Goal: Information Seeking & Learning: Compare options

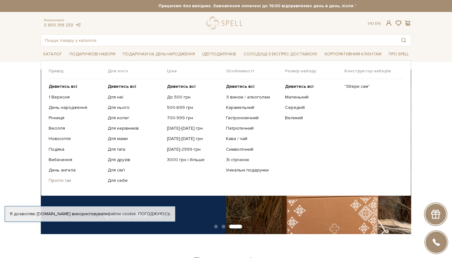
click at [66, 179] on link "Просто так" at bounding box center [76, 180] width 54 height 6
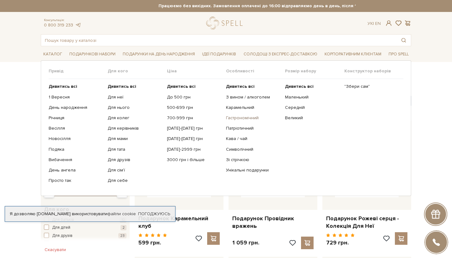
click at [239, 117] on link "Гастрономічний" at bounding box center [253, 118] width 54 height 6
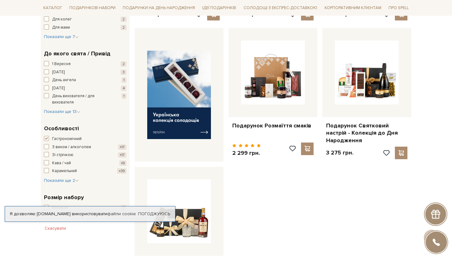
scroll to position [48, 0]
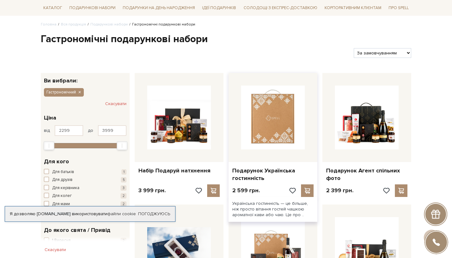
click at [276, 125] on img at bounding box center [273, 117] width 64 height 64
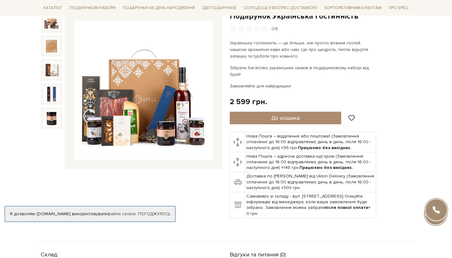
scroll to position [26, 0]
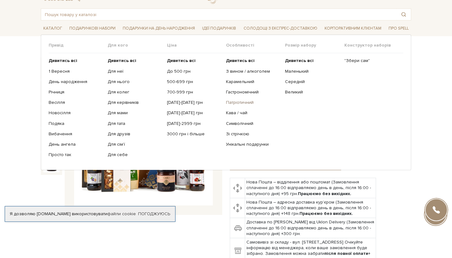
click at [237, 103] on link "Патріотичний" at bounding box center [253, 103] width 54 height 6
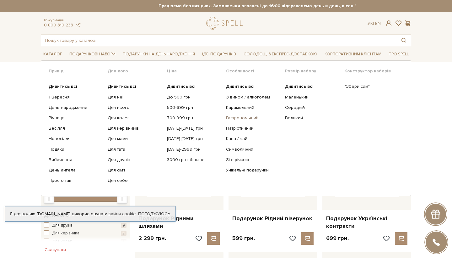
click at [239, 116] on link "Гастрономічний" at bounding box center [253, 118] width 54 height 6
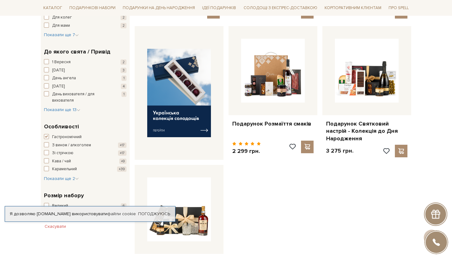
scroll to position [225, 0]
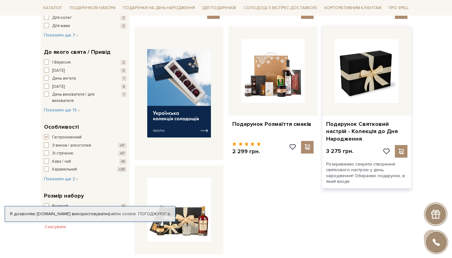
click at [358, 75] on img at bounding box center [367, 71] width 64 height 64
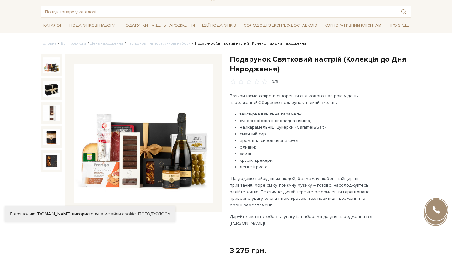
scroll to position [27, 0]
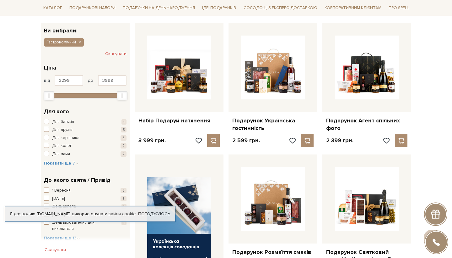
scroll to position [100, 0]
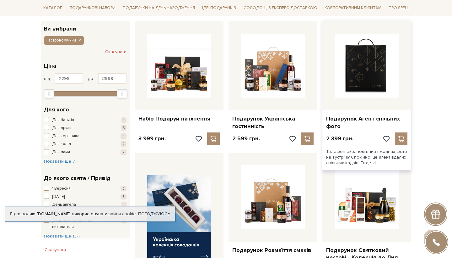
click at [363, 62] on img at bounding box center [367, 66] width 64 height 64
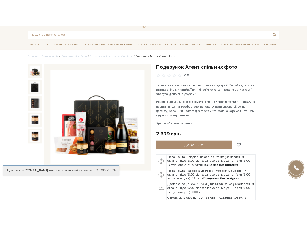
scroll to position [48, 0]
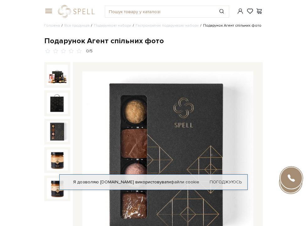
scroll to position [0, 0]
click at [177, 28] on link "Гастрономічні подарункові набори" at bounding box center [167, 25] width 63 height 5
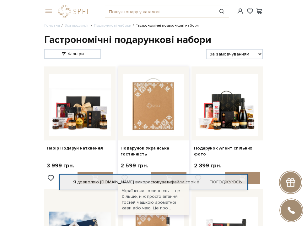
click at [149, 110] on img at bounding box center [154, 105] width 62 height 62
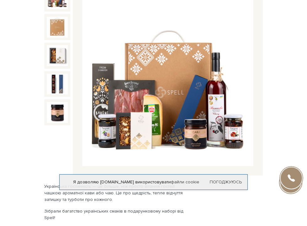
scroll to position [80, 0]
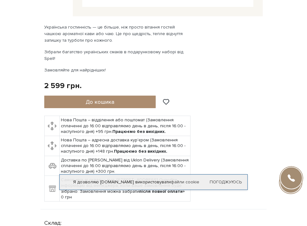
scroll to position [403, 0]
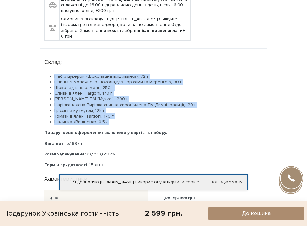
drag, startPoint x: 49, startPoint y: 66, endPoint x: 135, endPoint y: 114, distance: 98.5
click at [135, 114] on ul "Набір цукерок «Шоколадна вишиванка», 72 г Плитка з молочного шоколаду з горіхам…" at bounding box center [153, 100] width 219 height 52
copy ul "Набір цукерок «Шоколадна вишиванка», 72 г Плитка з молочного шоколаду з горіхам…"
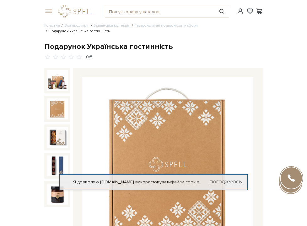
scroll to position [0, 0]
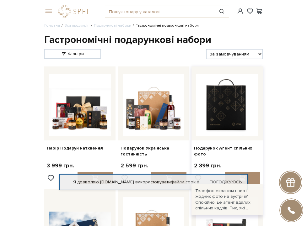
click at [222, 118] on img at bounding box center [227, 105] width 62 height 62
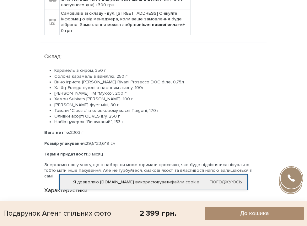
scroll to position [420, 0]
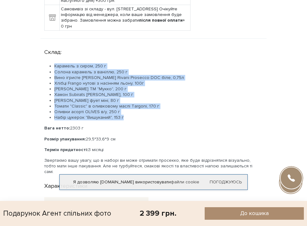
drag, startPoint x: 48, startPoint y: 69, endPoint x: 133, endPoint y: 121, distance: 98.8
click at [133, 121] on ul "Карамель з сиром, 250 г Солона карамель з ваніллю, 250 г Вино ігристе Schenk Ri…" at bounding box center [153, 91] width 219 height 57
copy ul "Карамель з сиром, 250 г Солона карамель з ваніллю, 250 г Вино ігристе Schenk Ri…"
click at [200, 97] on li "Хамон Subirats Serrano, 100 г" at bounding box center [158, 95] width 209 height 6
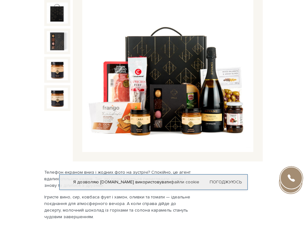
scroll to position [5, 0]
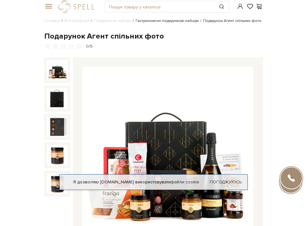
click at [152, 23] on link "Гастрономічні подарункові набори" at bounding box center [167, 21] width 63 height 5
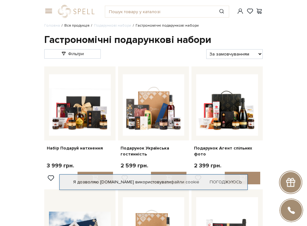
click at [81, 28] on link "Вся продукція" at bounding box center [76, 25] width 25 height 5
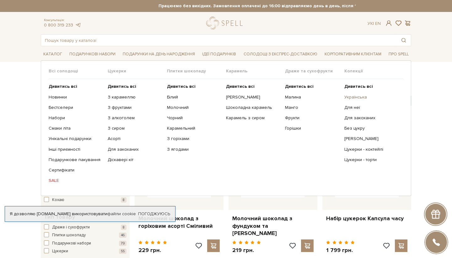
click at [307, 97] on link "Українська" at bounding box center [372, 97] width 54 height 6
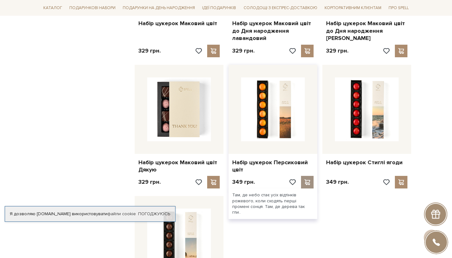
scroll to position [615, 0]
